Goal: Information Seeking & Learning: Find specific fact

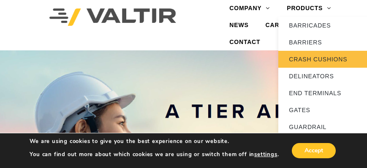
click at [312, 59] on link "CRASH CUSHIONS" at bounding box center [331, 59] width 106 height 17
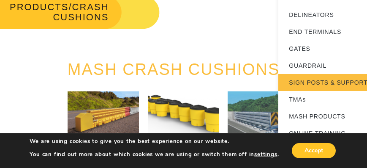
scroll to position [72, 0]
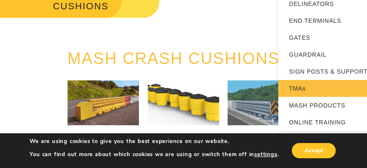
click at [301, 90] on link "TMAs" at bounding box center [331, 88] width 106 height 17
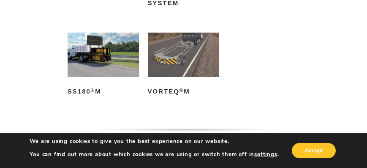
scroll to position [217, 0]
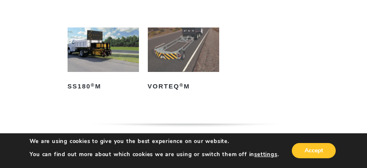
click at [101, 47] on img at bounding box center [103, 49] width 71 height 45
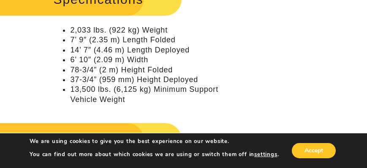
scroll to position [941, 0]
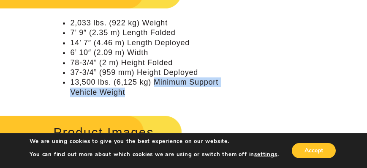
drag, startPoint x: 154, startPoint y: 83, endPoint x: 128, endPoint y: 94, distance: 27.8
click at [128, 94] on li "13,500 lbs. (6,125 kg) Minimum Support Vehicle Weight" at bounding box center [146, 87] width 152 height 20
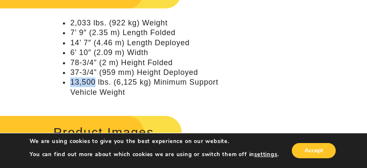
drag, startPoint x: 71, startPoint y: 81, endPoint x: 94, endPoint y: 83, distance: 23.3
click at [94, 83] on li "13,500 lbs. (6,125 kg) Minimum Support Vehicle Weight" at bounding box center [146, 87] width 152 height 20
click at [125, 91] on li "13,500 lbs. (6,125 kg) Minimum Support Vehicle Weight" at bounding box center [146, 87] width 152 height 20
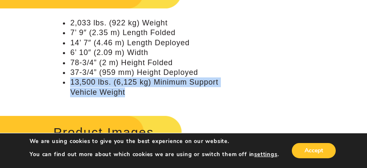
drag, startPoint x: 125, startPoint y: 91, endPoint x: 72, endPoint y: 81, distance: 54.0
click at [72, 81] on li "13,500 lbs. (6,125 kg) Minimum Support Vehicle Weight" at bounding box center [146, 87] width 152 height 20
click at [125, 92] on li "13,500 lbs. (6,125 kg) Minimum Support Vehicle Weight" at bounding box center [146, 87] width 152 height 20
drag, startPoint x: 126, startPoint y: 91, endPoint x: 70, endPoint y: 84, distance: 56.6
click at [70, 84] on li "13,500 lbs. (6,125 kg) Minimum Support Vehicle Weight" at bounding box center [146, 87] width 152 height 20
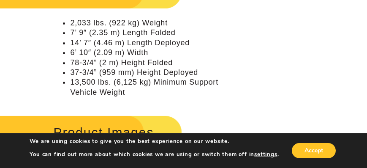
click at [205, 48] on li "6’ 10″ (2.09 m) Width" at bounding box center [146, 53] width 152 height 10
